Goal: Transaction & Acquisition: Purchase product/service

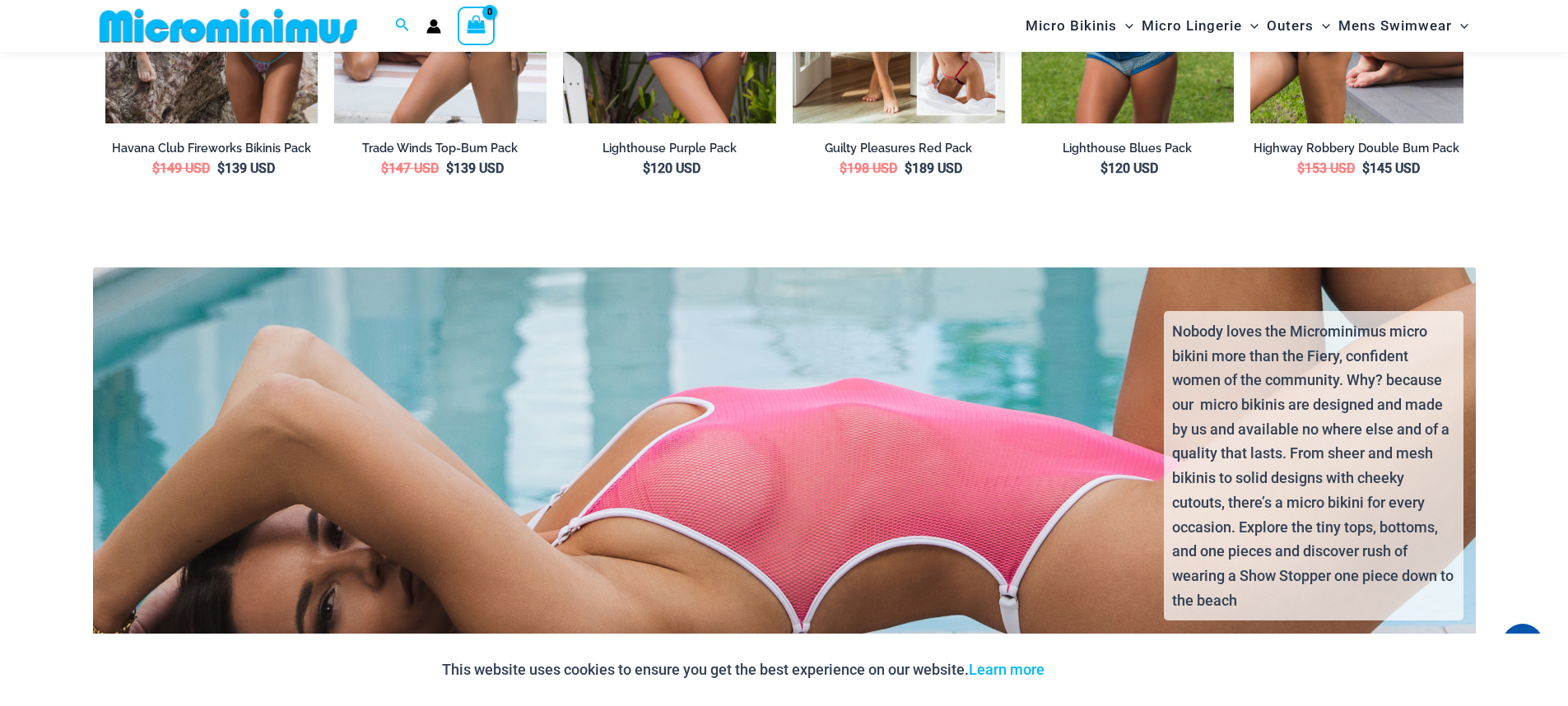
scroll to position [3495, 0]
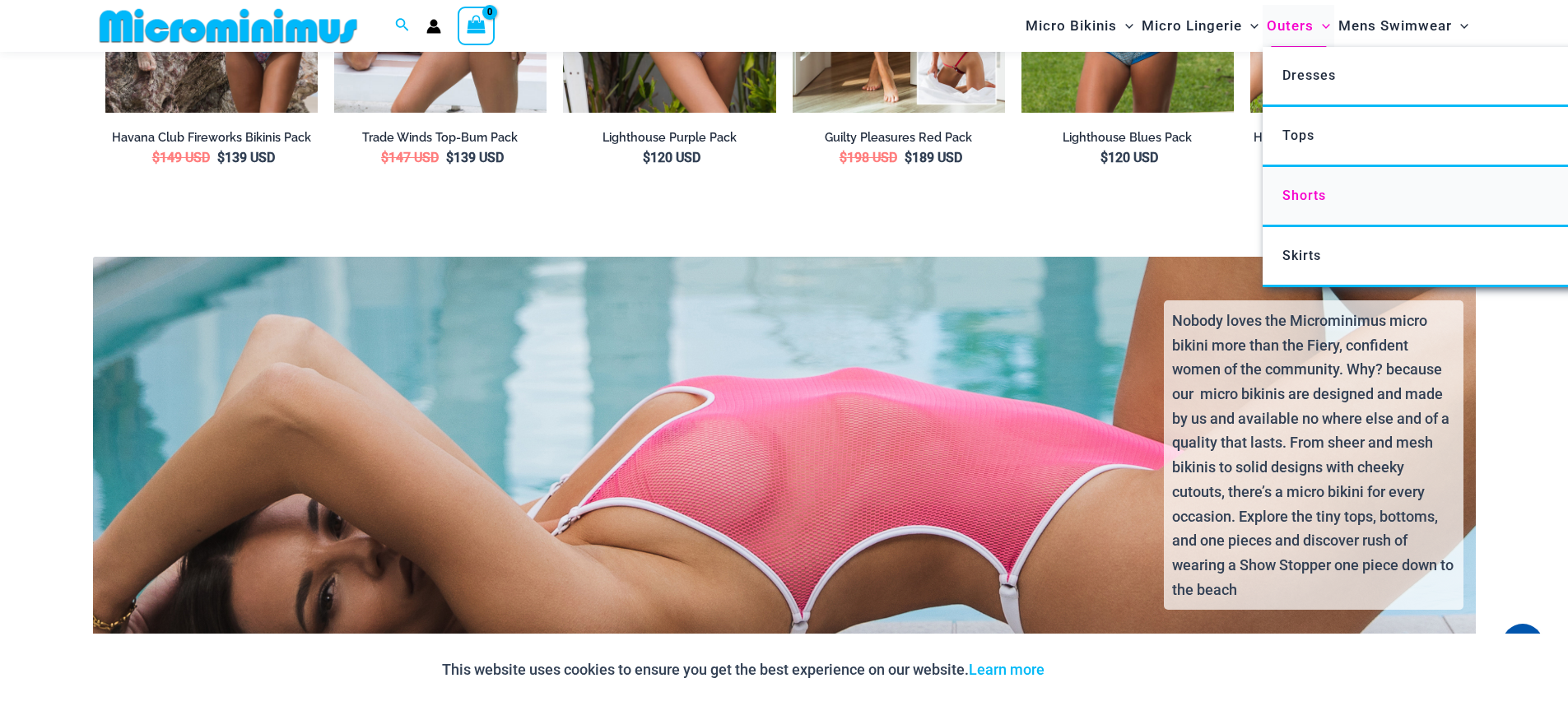
click at [1314, 190] on span "Shorts" at bounding box center [1304, 195] width 43 height 16
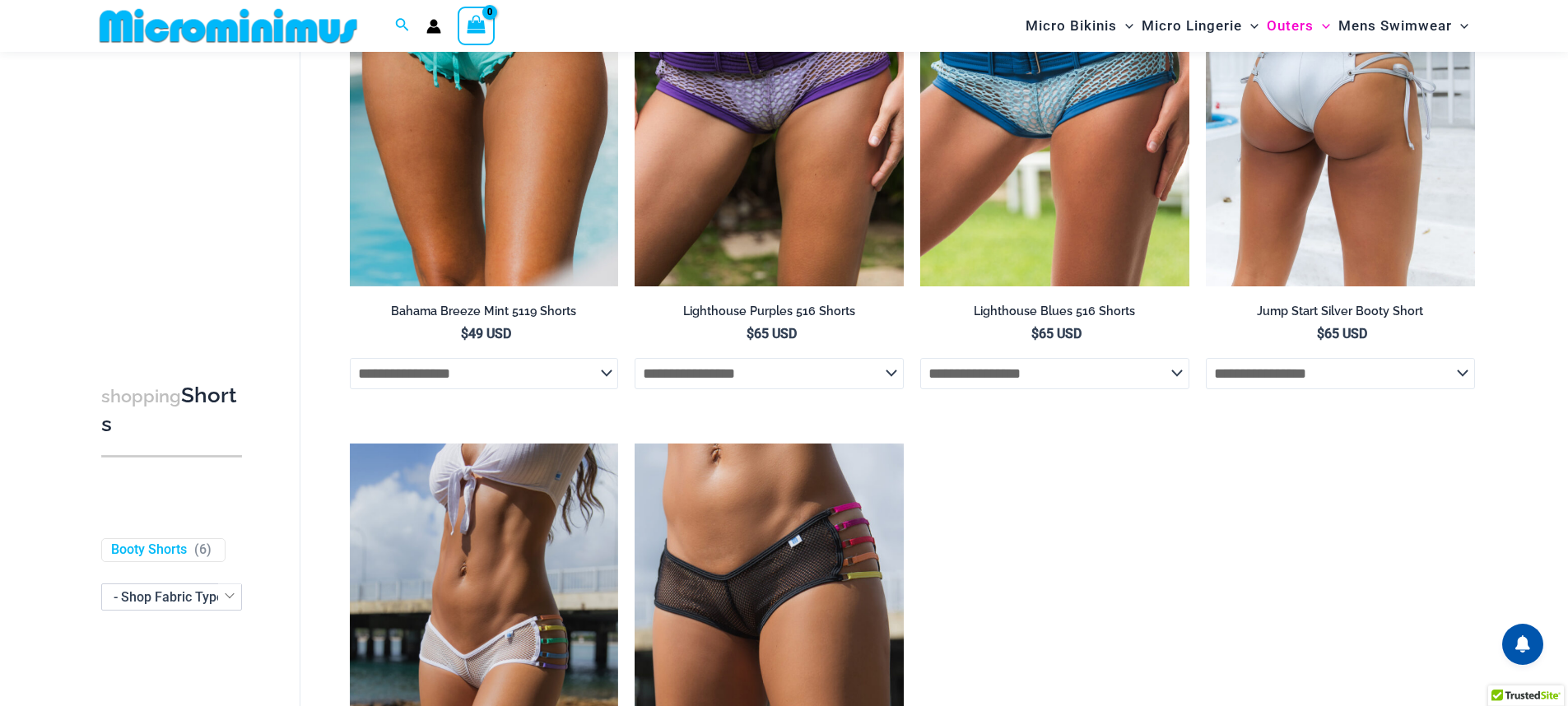
scroll to position [312, 0]
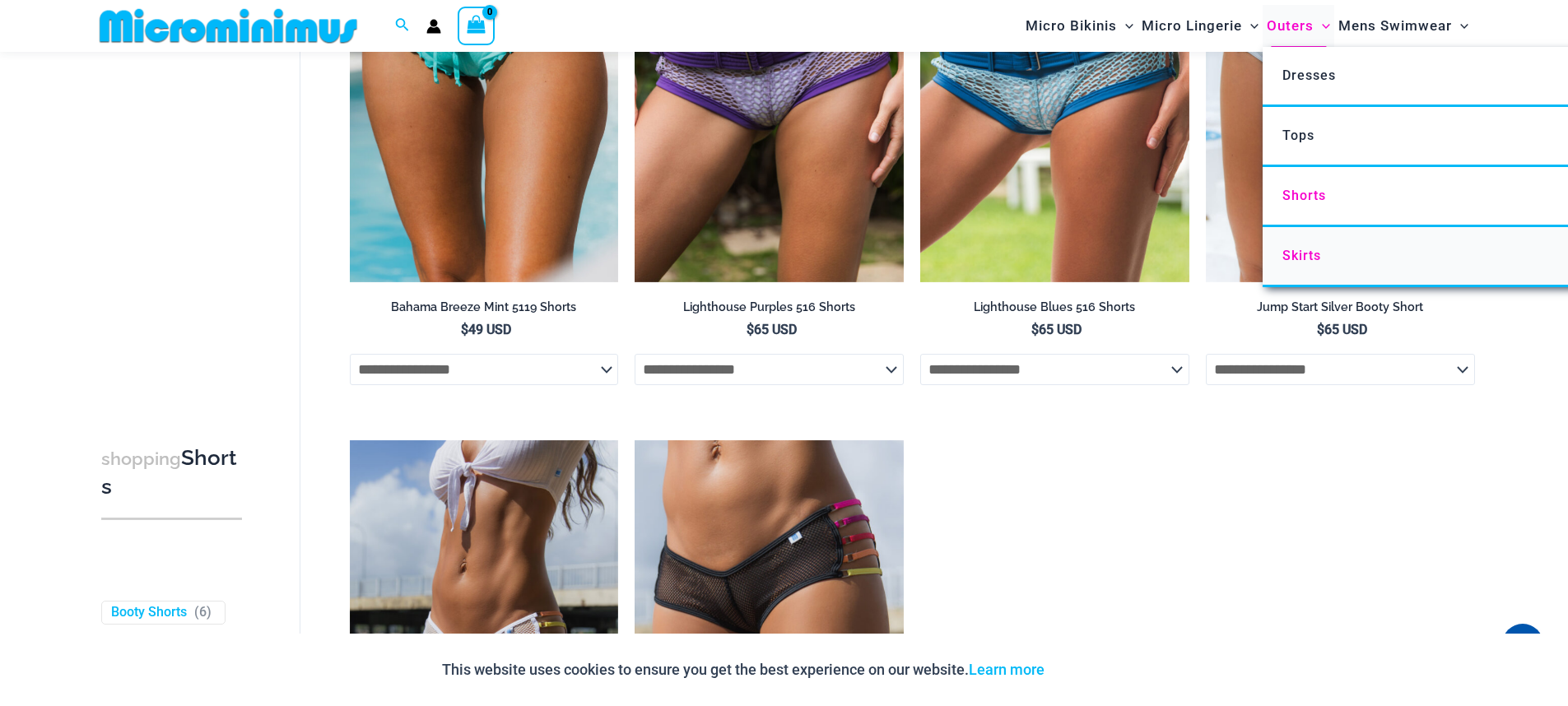
click at [1288, 263] on span "Skirts" at bounding box center [1301, 255] width 38 height 16
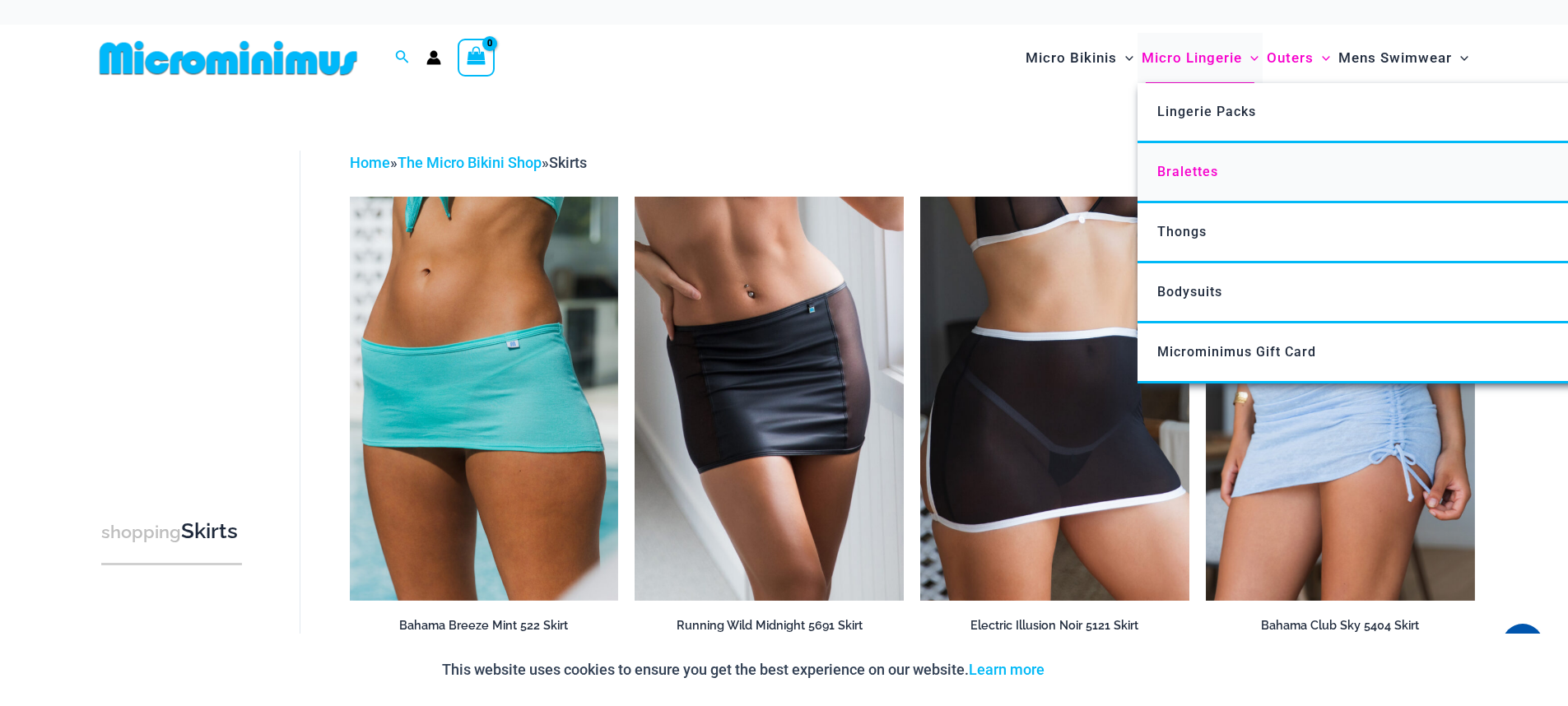
click at [1199, 188] on link "Bralettes" at bounding box center [1383, 173] width 490 height 60
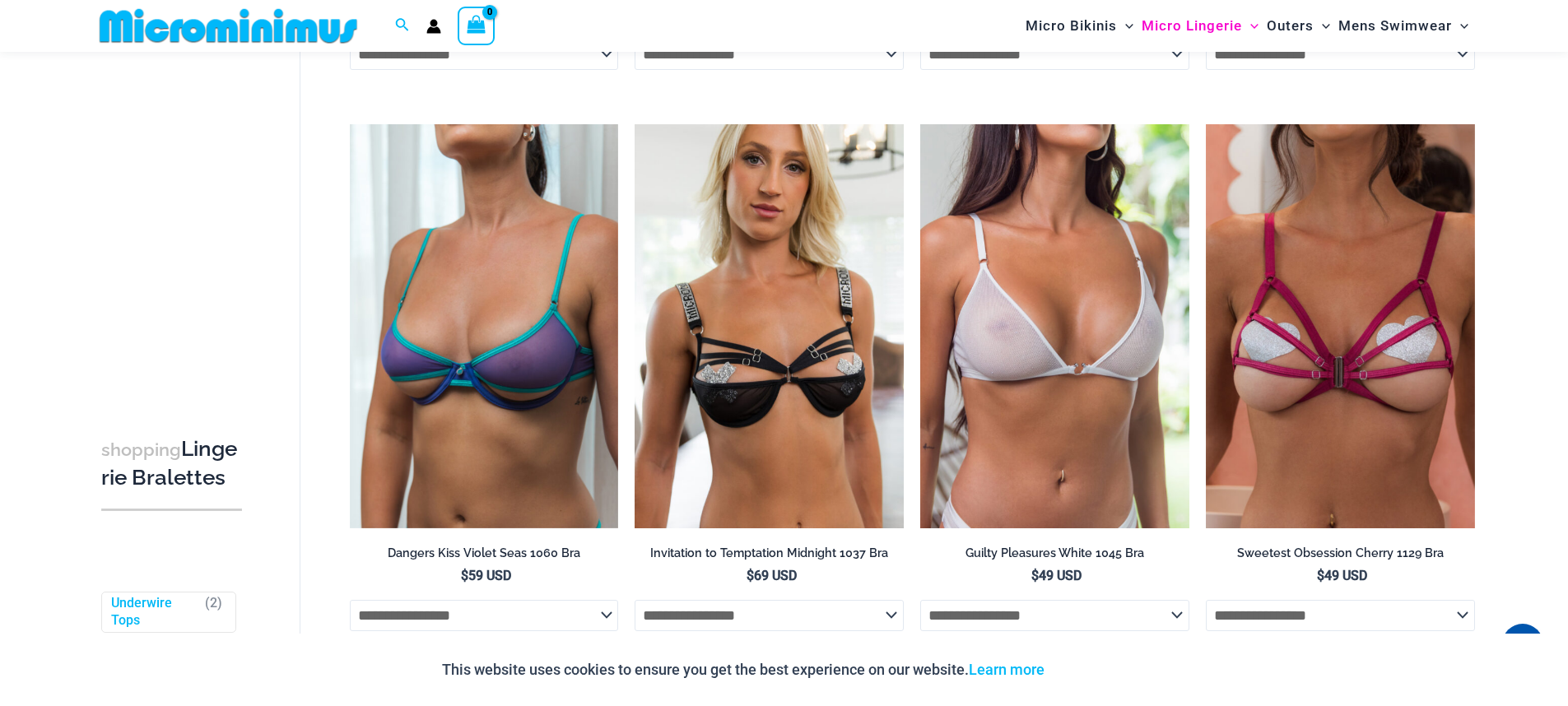
scroll to position [1134, 0]
